Goal: Task Accomplishment & Management: Manage account settings

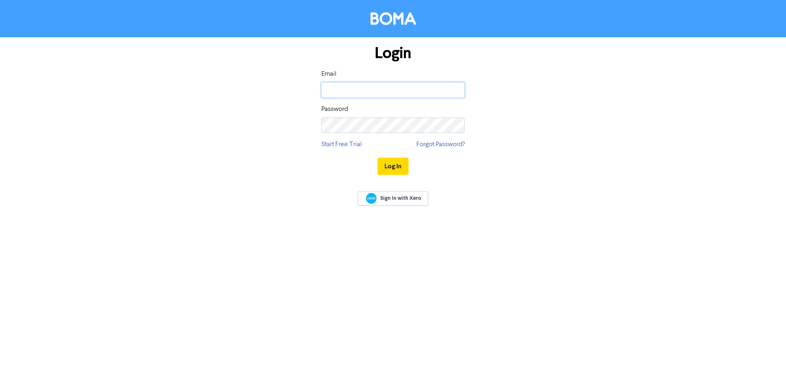
click at [332, 90] on input "email" at bounding box center [392, 90] width 143 height 16
click at [377, 158] on button "Log In" at bounding box center [392, 166] width 31 height 17
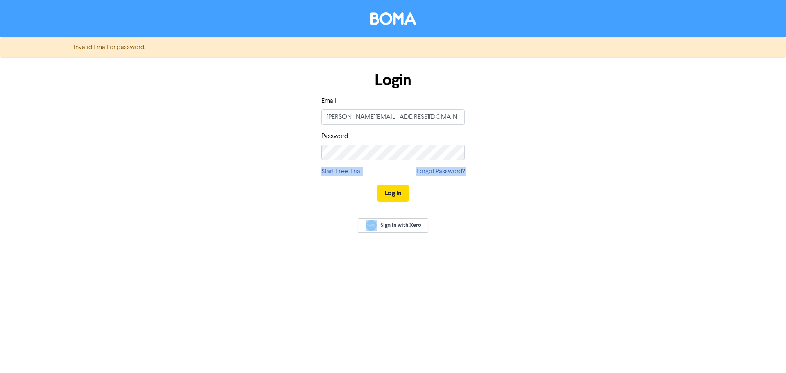
drag, startPoint x: 371, startPoint y: 161, endPoint x: 291, endPoint y: 159, distance: 79.9
click at [291, 159] on div "Login Email [PERSON_NAME][EMAIL_ADDRESS][DOMAIN_NAME] Password Start Free Trial…" at bounding box center [393, 137] width 467 height 146
click at [254, 150] on div "Login Email [PERSON_NAME][EMAIL_ADDRESS][DOMAIN_NAME] Password Start Free Trial…" at bounding box center [393, 137] width 467 height 146
click at [377, 185] on button "Log In" at bounding box center [392, 193] width 31 height 17
drag, startPoint x: 425, startPoint y: 112, endPoint x: 246, endPoint y: 114, distance: 178.5
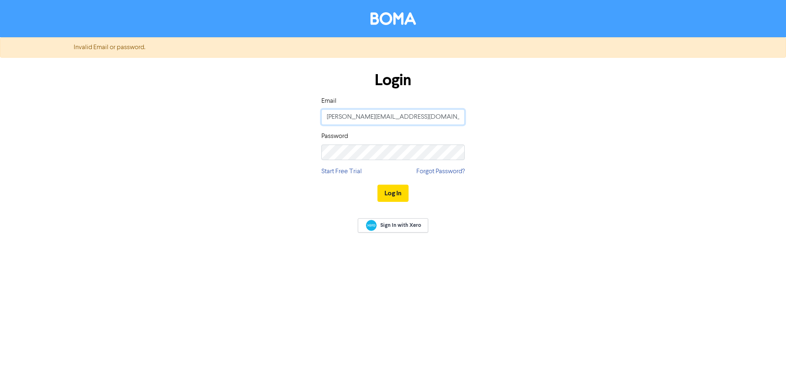
click at [246, 114] on div "Login Email [PERSON_NAME][EMAIL_ADDRESS][DOMAIN_NAME] Password Start Free Trial…" at bounding box center [393, 137] width 467 height 146
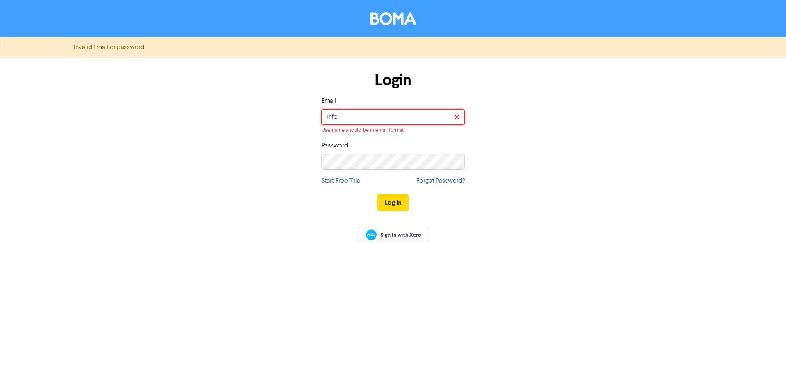
type input "[EMAIL_ADDRESS][DOMAIN_NAME]"
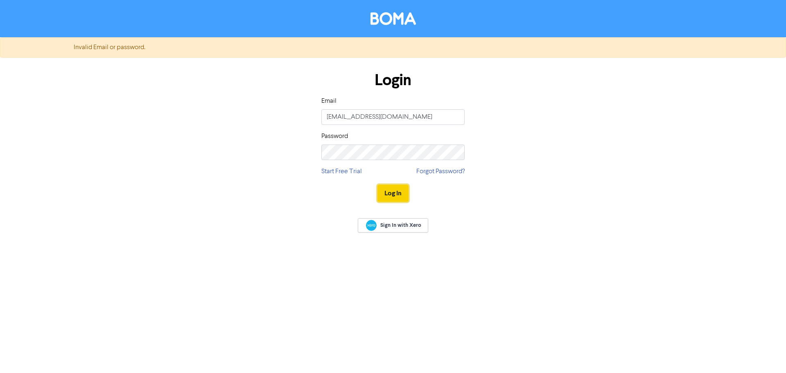
click at [385, 194] on button "Log In" at bounding box center [392, 193] width 31 height 17
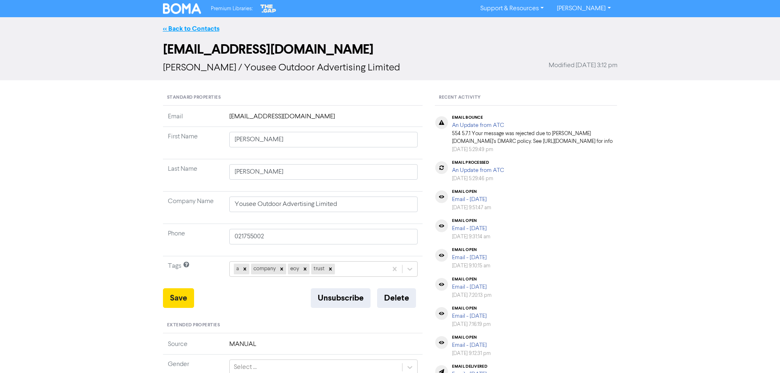
click at [201, 27] on link "<< Back to Contacts" at bounding box center [191, 29] width 56 height 8
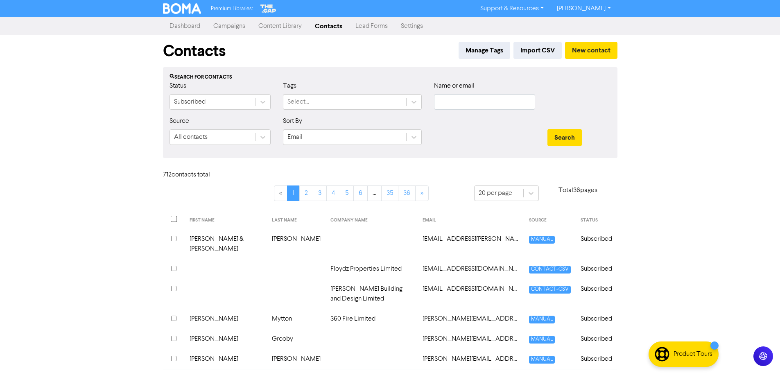
click at [241, 26] on link "Campaigns" at bounding box center [229, 26] width 45 height 16
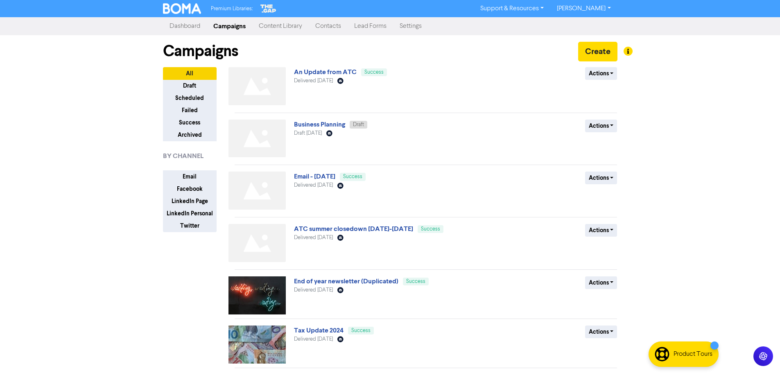
click at [290, 21] on link "Content Library" at bounding box center [280, 26] width 56 height 16
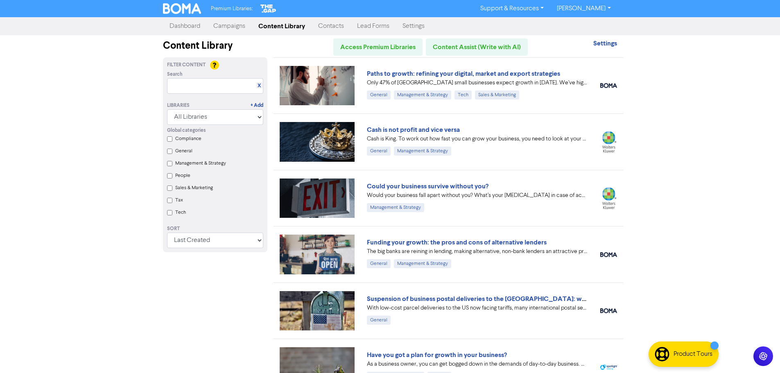
click at [332, 24] on link "Contacts" at bounding box center [331, 26] width 39 height 16
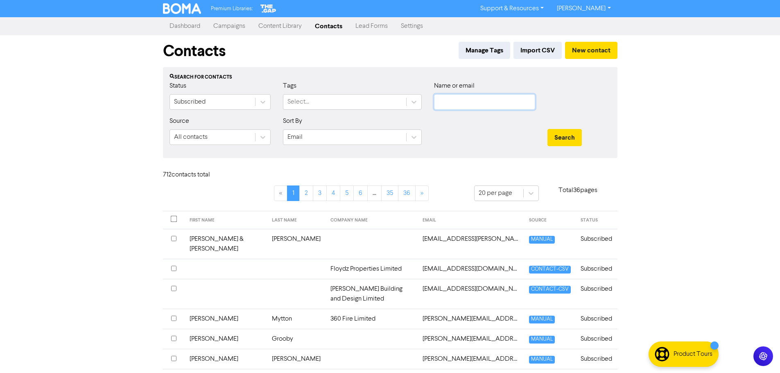
click at [474, 107] on input "text" at bounding box center [484, 102] width 101 height 16
type input "[PERSON_NAME]"
click at [547, 129] on button "Search" at bounding box center [564, 137] width 34 height 17
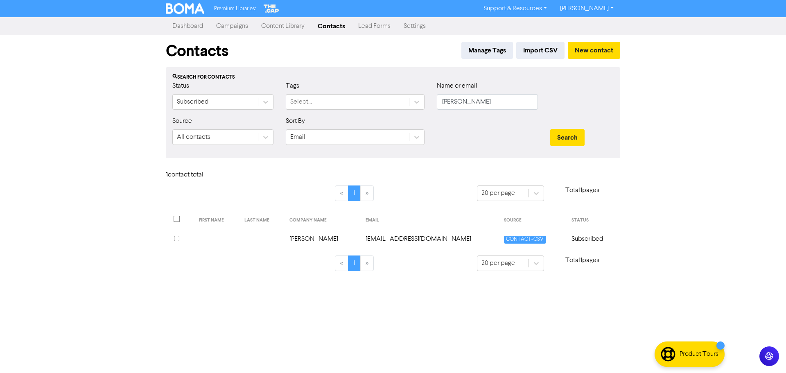
click at [361, 237] on td "[PERSON_NAME]" at bounding box center [323, 239] width 76 height 20
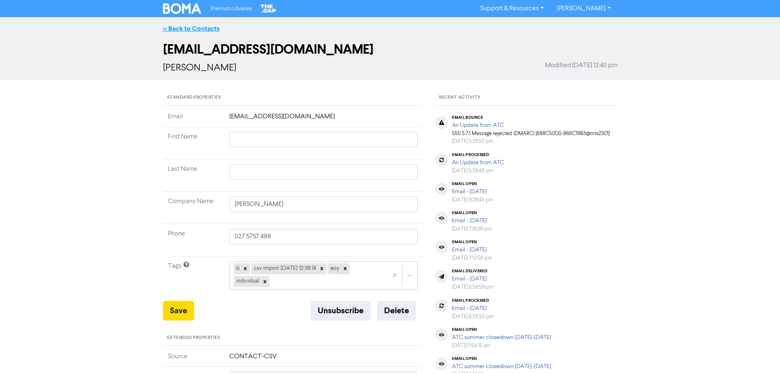
drag, startPoint x: 204, startPoint y: 34, endPoint x: 206, endPoint y: 30, distance: 4.4
click at [205, 34] on div "<< Back to Contacts" at bounding box center [390, 28] width 780 height 23
click at [207, 23] on div "<< Back to Contacts" at bounding box center [390, 28] width 780 height 23
click at [218, 26] on link "<< Back to Contacts" at bounding box center [191, 29] width 56 height 8
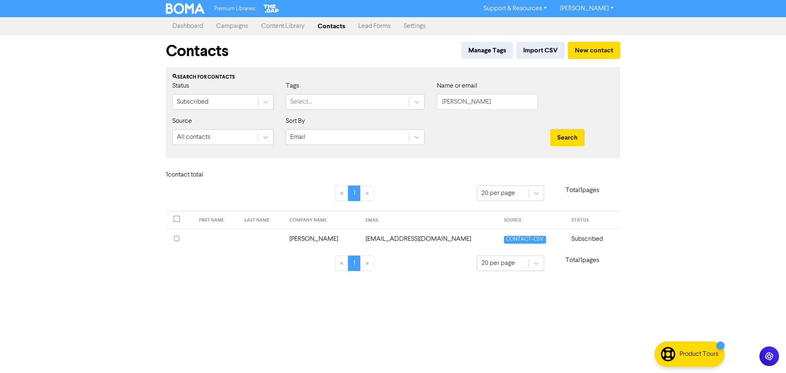
click at [324, 28] on link "Contacts" at bounding box center [331, 26] width 41 height 16
